Goal: Information Seeking & Learning: Understand process/instructions

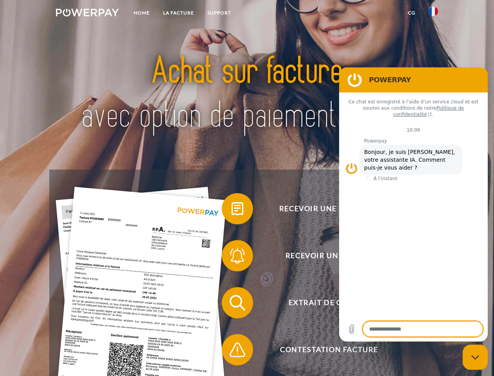
click at [87, 14] on img at bounding box center [87, 13] width 63 height 8
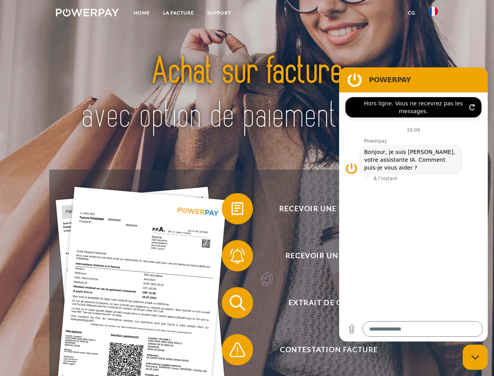
click at [434, 14] on img at bounding box center [433, 11] width 9 height 9
click at [412, 13] on link "CG" at bounding box center [412, 13] width 21 height 14
click at [232, 210] on span at bounding box center [225, 208] width 39 height 39
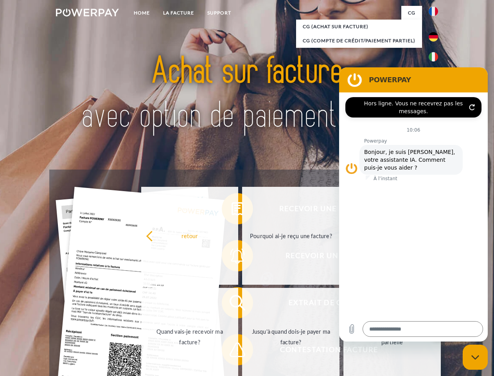
click at [232, 257] on div "Recevoir une facture ? Recevoir un rappel? Extrait de compte retour" at bounding box center [246, 325] width 395 height 313
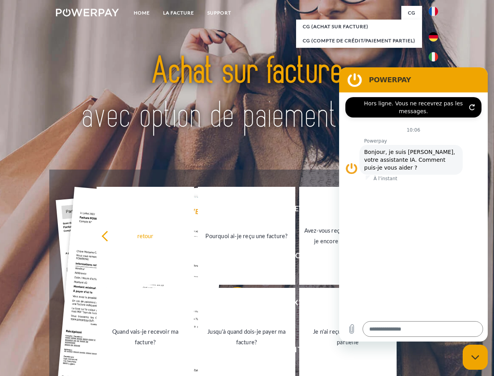
click at [232, 304] on link "Jusqu'à quand dois-je payer ma facture?" at bounding box center [246, 337] width 97 height 98
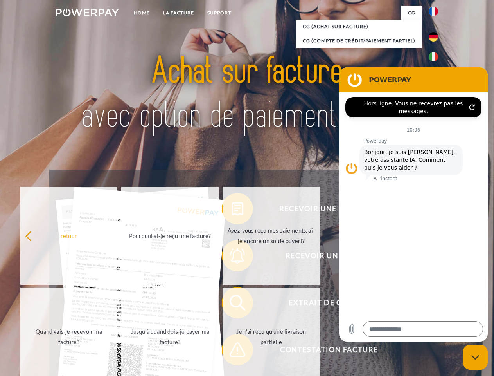
click at [232, 351] on span at bounding box center [225, 349] width 39 height 39
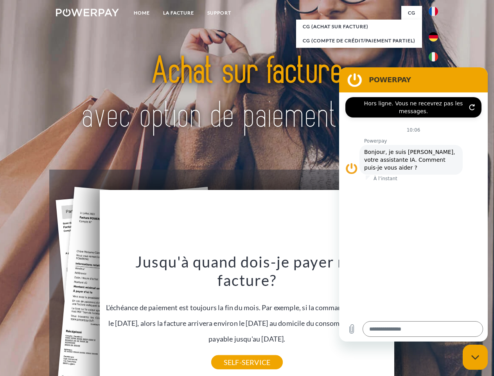
click at [475, 357] on icon "Fermer la fenêtre de messagerie" at bounding box center [476, 357] width 8 height 5
type textarea "*"
